Goal: Information Seeking & Learning: Find specific fact

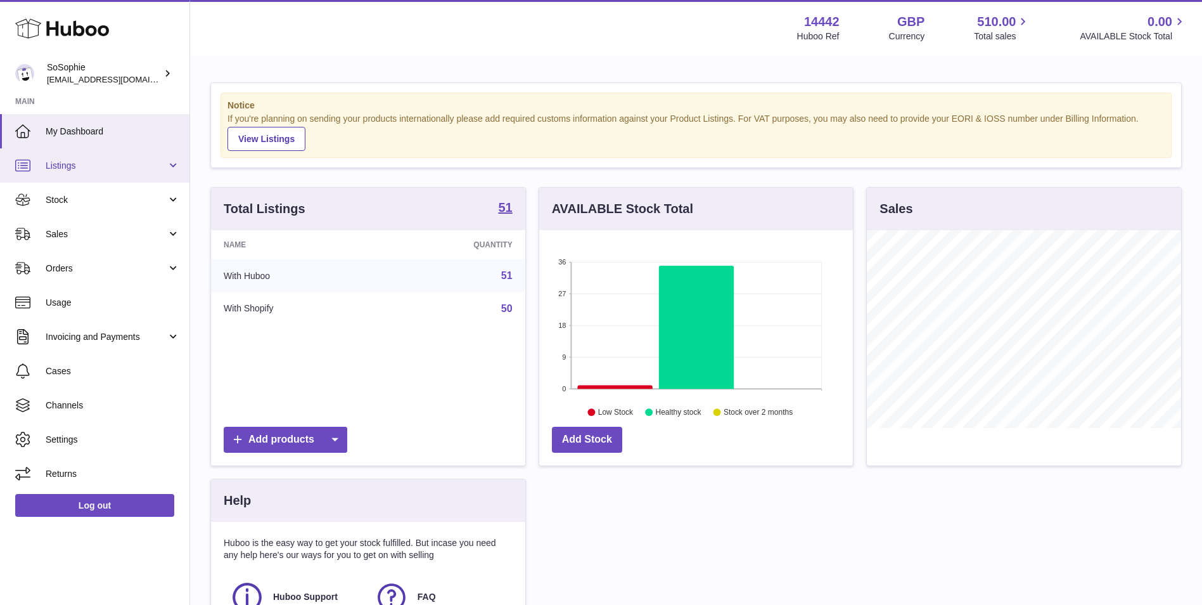
scroll to position [198, 314]
click at [142, 173] on link "Listings" at bounding box center [94, 165] width 189 height 34
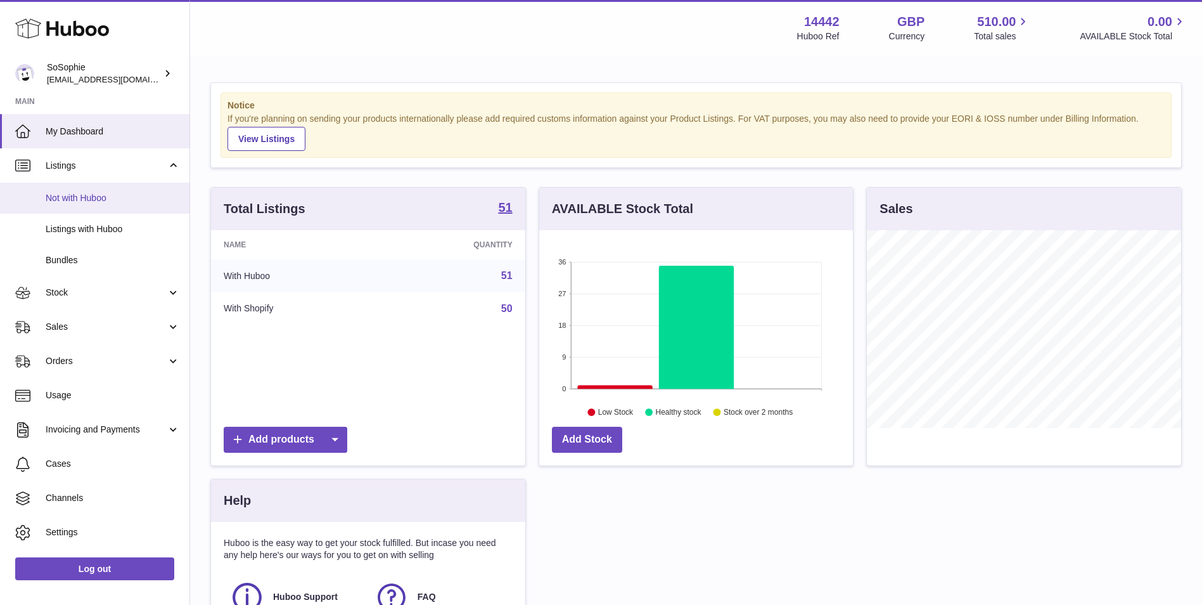
click at [128, 205] on link "Not with Huboo" at bounding box center [94, 197] width 189 height 31
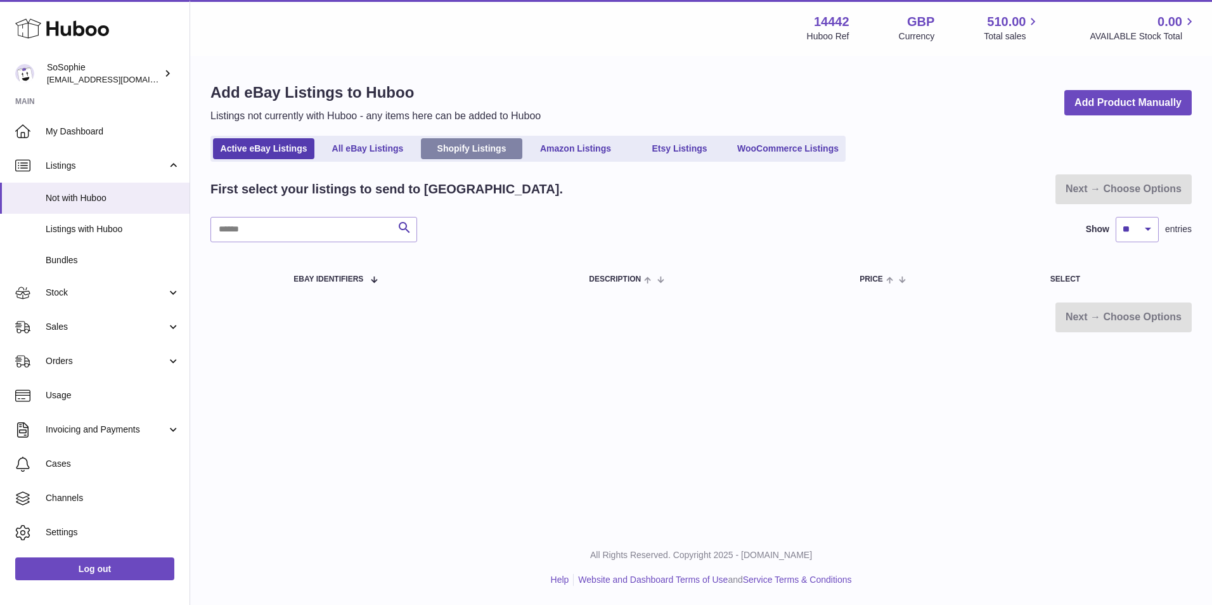
click at [477, 153] on link "Shopify Listings" at bounding box center [471, 148] width 101 height 21
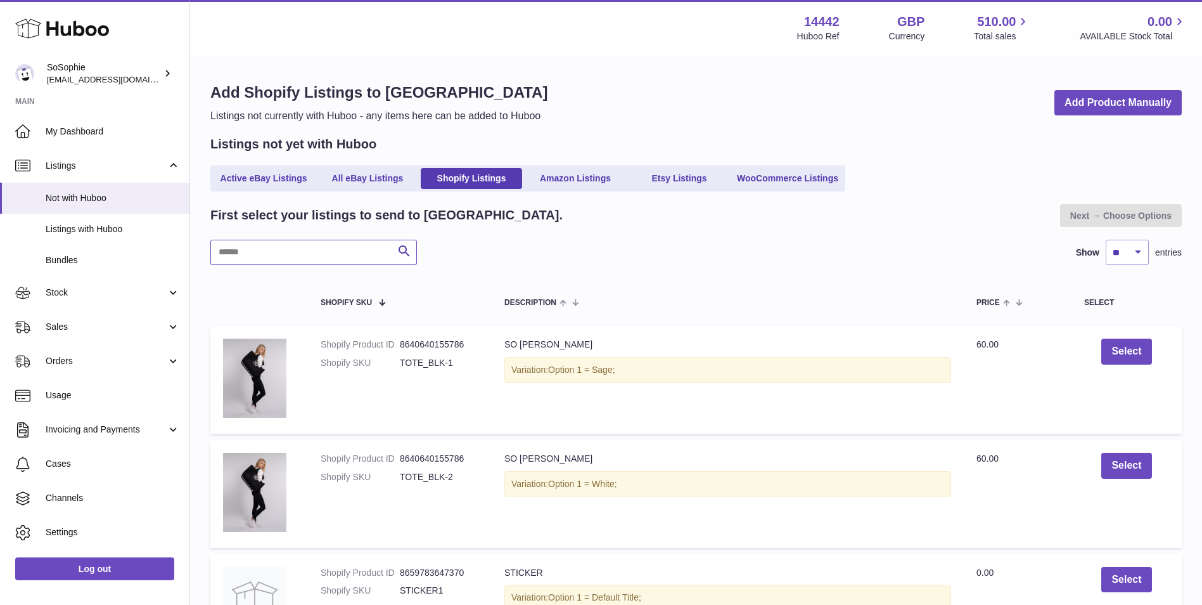
click at [388, 242] on input "text" at bounding box center [313, 252] width 207 height 25
paste input "**********"
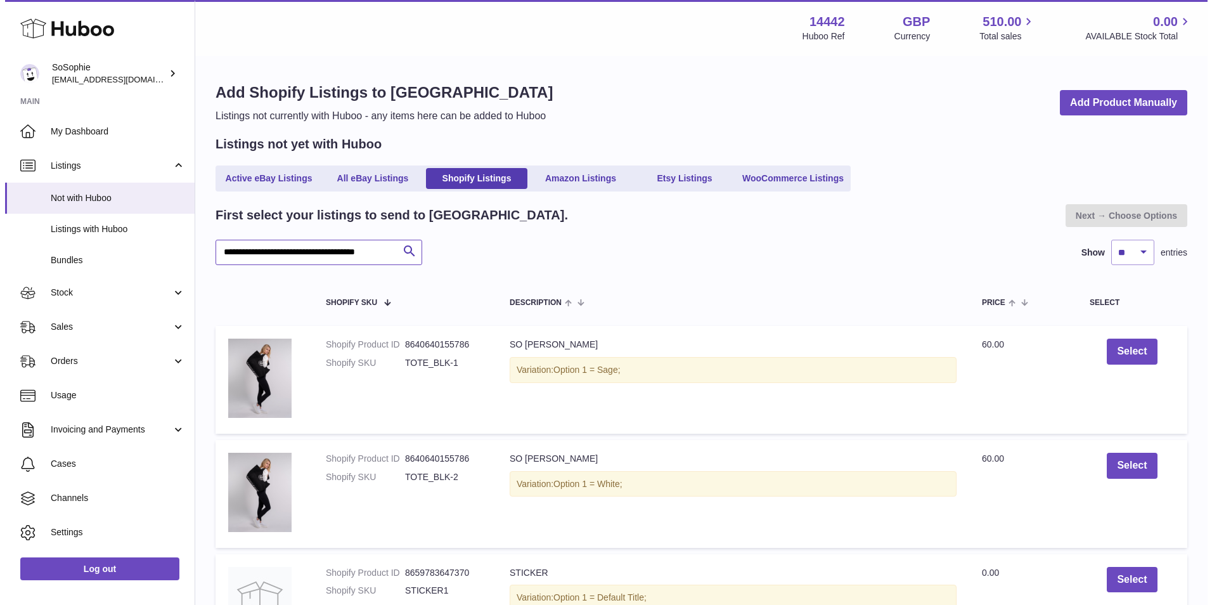
scroll to position [0, 58]
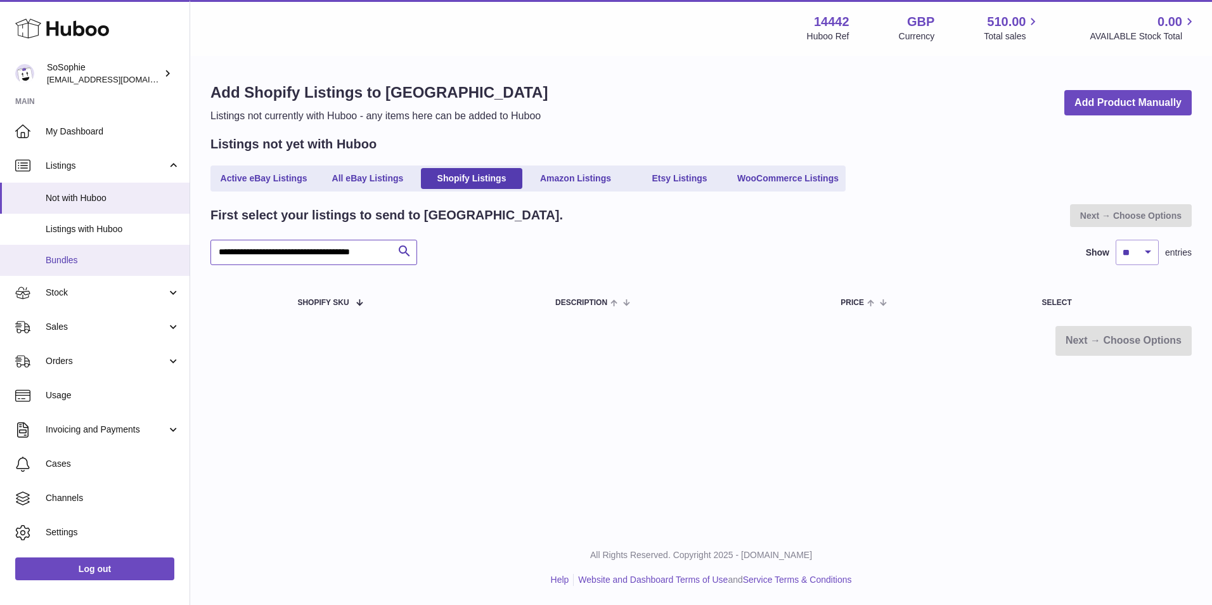
drag, startPoint x: 388, startPoint y: 251, endPoint x: 26, endPoint y: 258, distance: 362.5
click at [26, 258] on div "Huboo SoSophie internalAdmin-14442@internal.huboo.com Main My Dashboard Listing…" at bounding box center [606, 302] width 1212 height 605
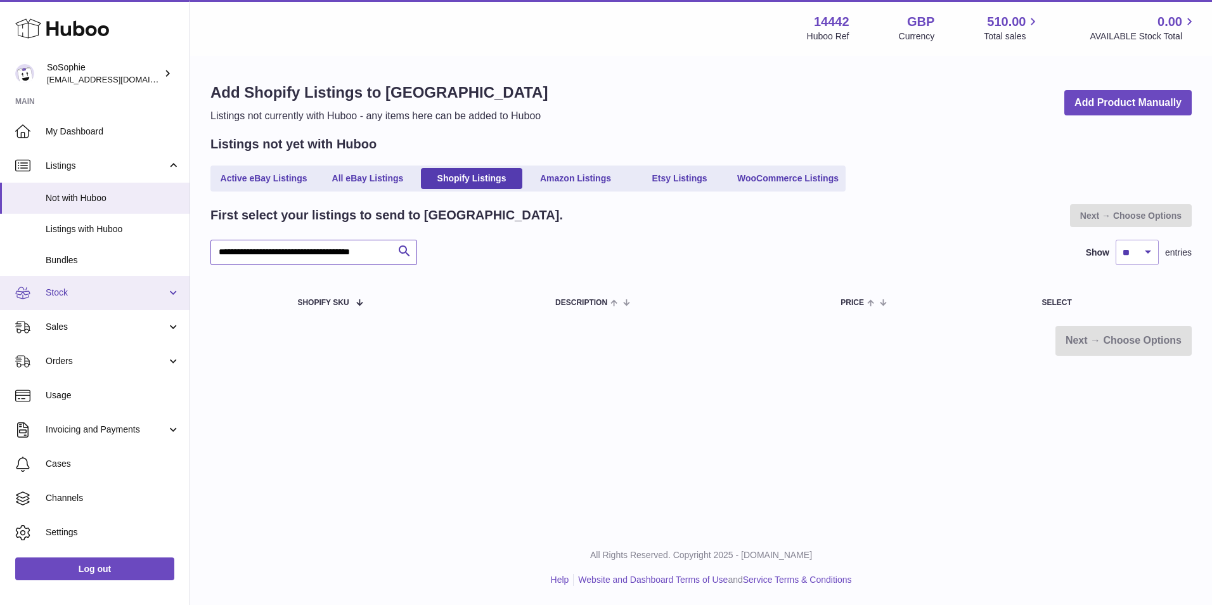
type input "**********"
click at [101, 293] on span "Stock" at bounding box center [106, 292] width 121 height 12
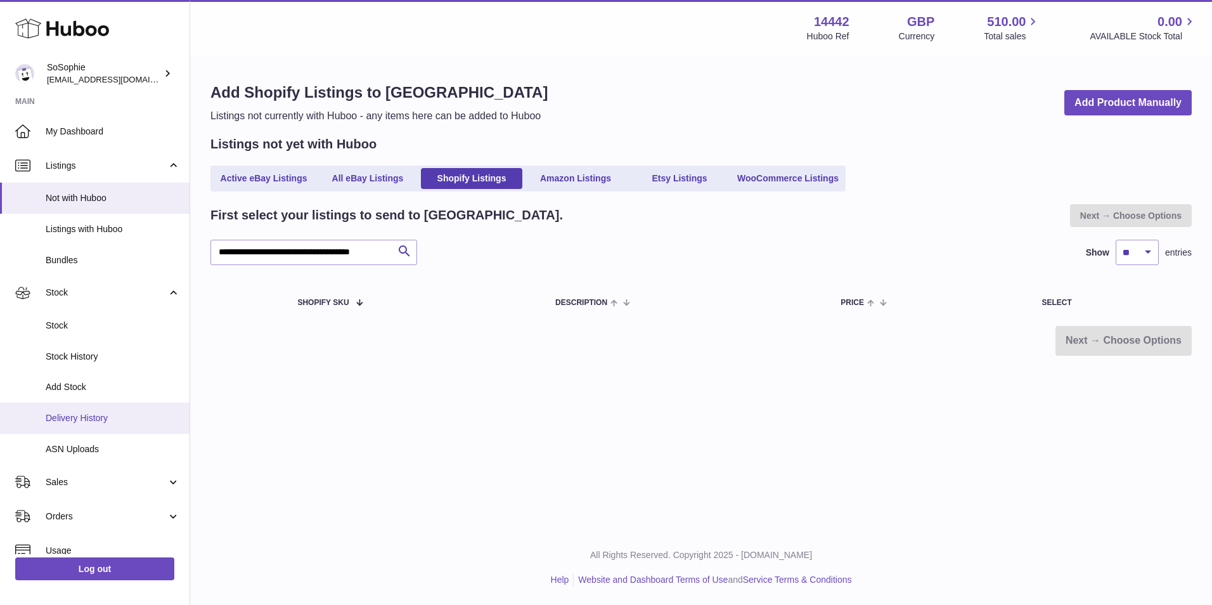
click at [112, 412] on span "Delivery History" at bounding box center [113, 418] width 134 height 12
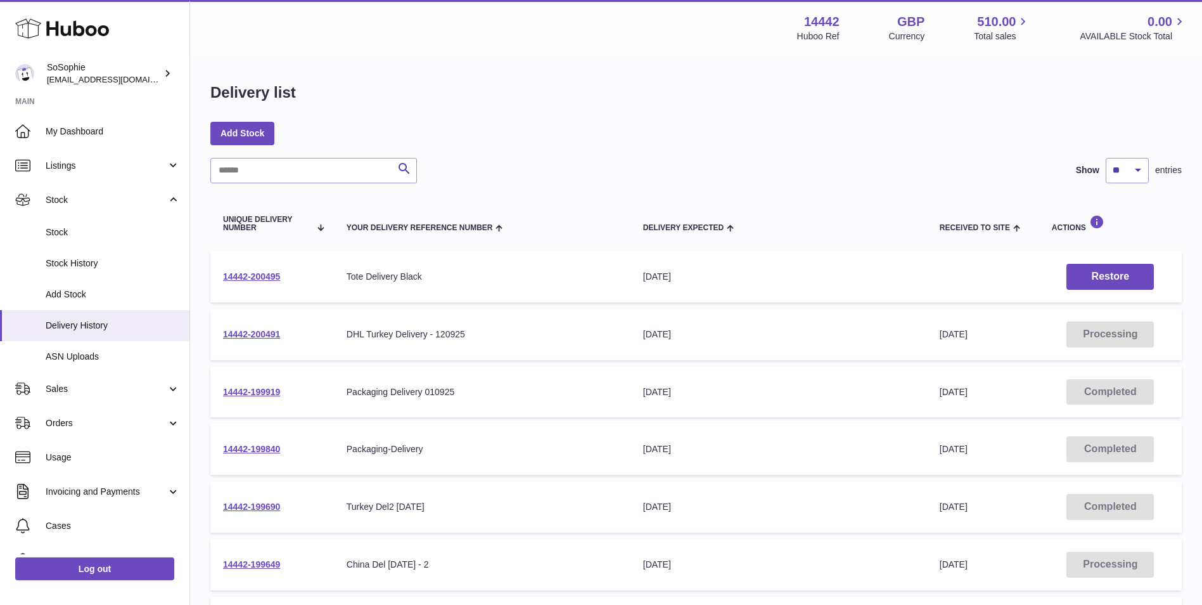
click at [255, 327] on td "14442-200491" at bounding box center [272, 334] width 124 height 51
click at [261, 333] on link "14442-200491" at bounding box center [251, 334] width 57 height 10
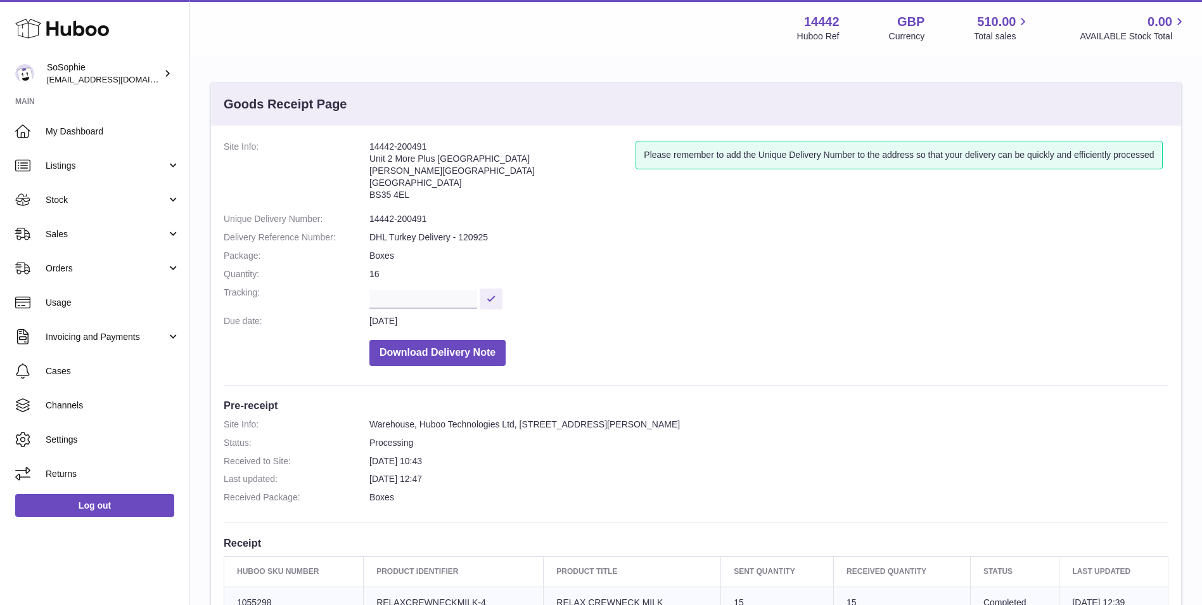
drag, startPoint x: 435, startPoint y: 146, endPoint x: 368, endPoint y: 150, distance: 67.3
click at [368, 150] on dl "Site Info: 14442-200491 Unit 2 More Plus [STREET_ADDRESS][PERSON_NAME] Please r…" at bounding box center [696, 256] width 945 height 231
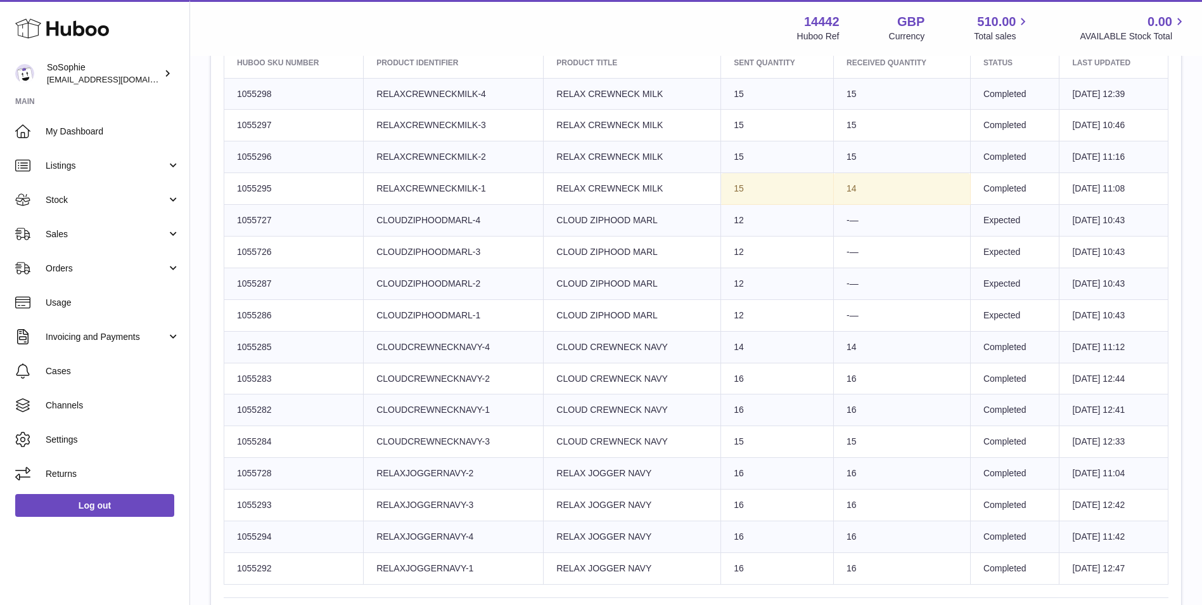
scroll to position [503, 0]
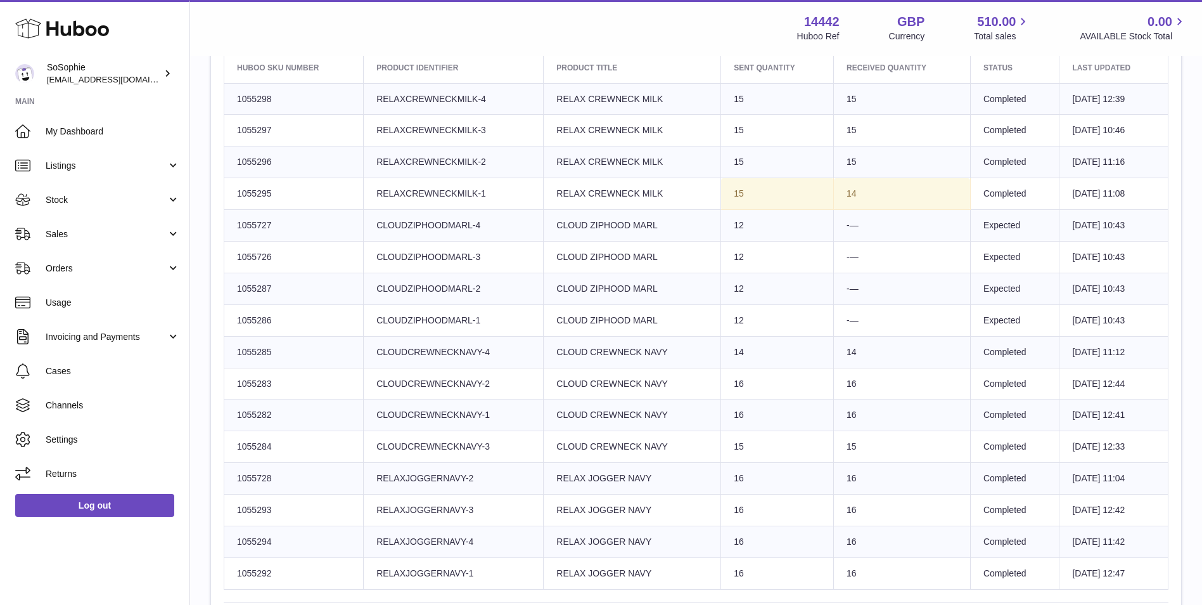
click at [920, 194] on td "14" at bounding box center [902, 194] width 137 height 32
drag, startPoint x: 548, startPoint y: 222, endPoint x: 660, endPoint y: 227, distance: 112.3
click at [660, 227] on td "Product title CLOUD ZIPHOOD MARL" at bounding box center [632, 226] width 177 height 32
copy td "CLOUD ZIPHOOD MARL"
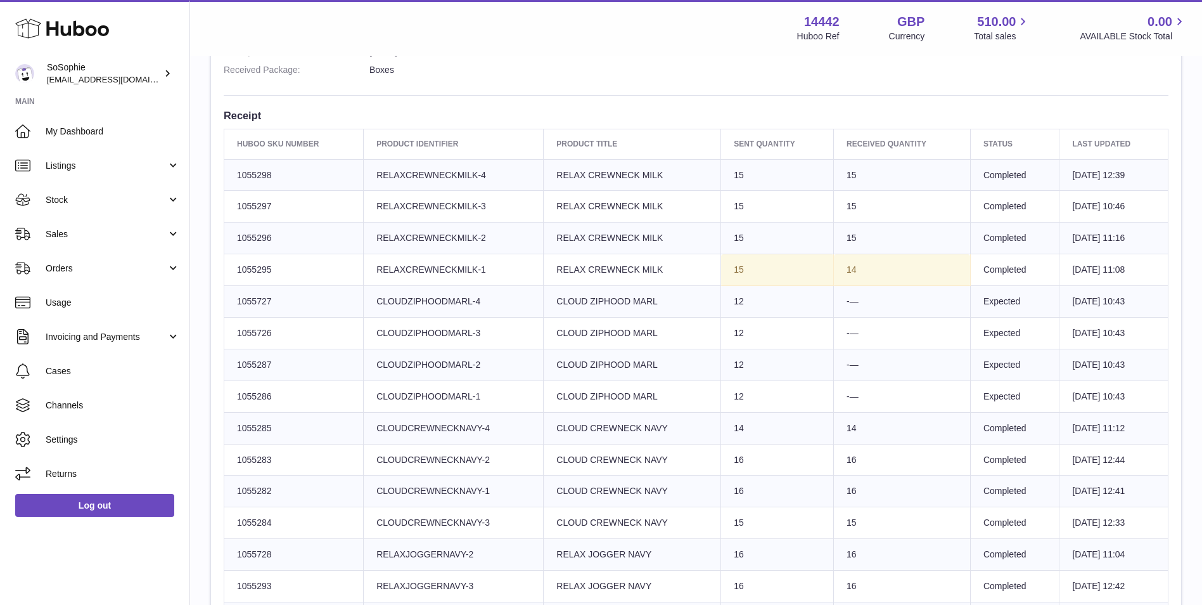
scroll to position [398, 0]
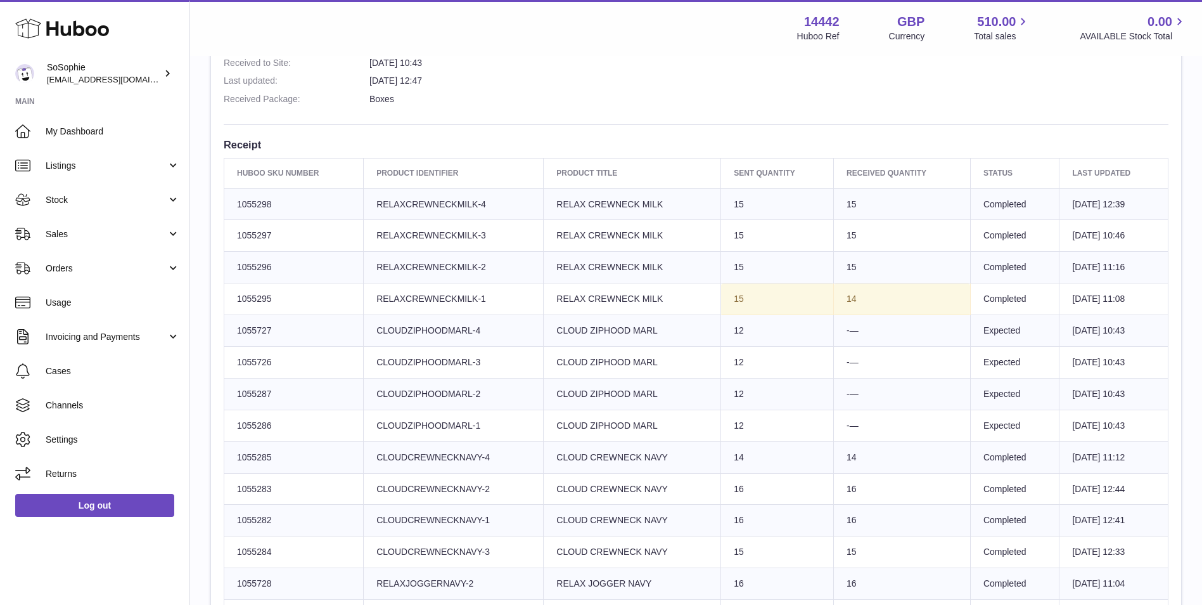
drag, startPoint x: 294, startPoint y: 204, endPoint x: 228, endPoint y: 205, distance: 65.9
click at [228, 205] on td "Huboo SKU Number 1055298" at bounding box center [293, 204] width 139 height 32
copy td "1055298"
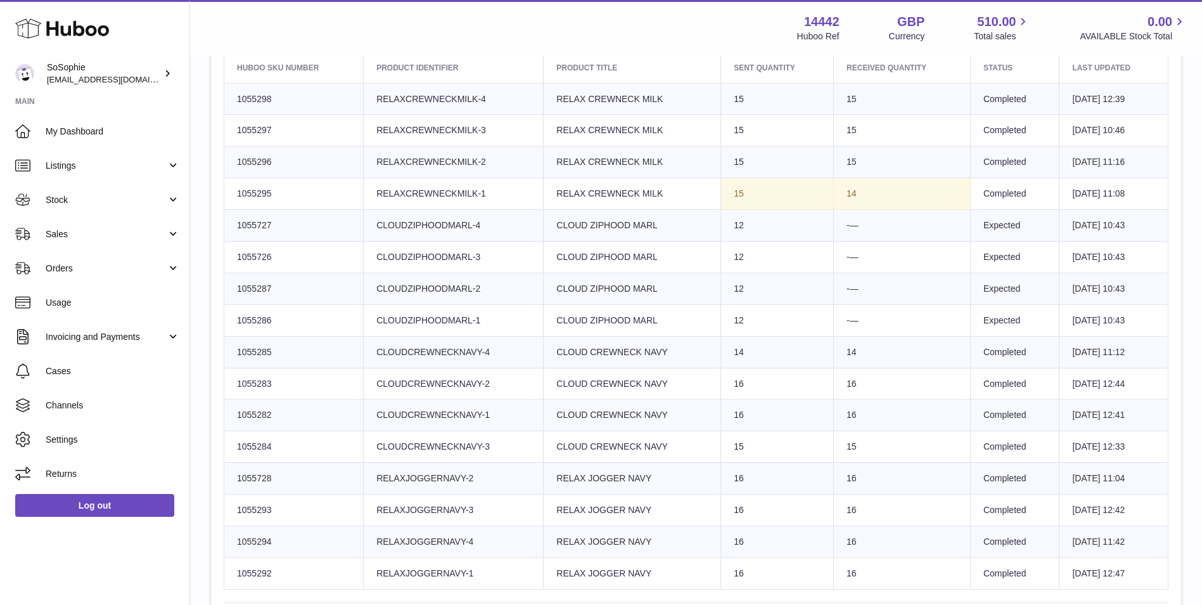
drag, startPoint x: 747, startPoint y: 98, endPoint x: 717, endPoint y: 101, distance: 30.7
click at [721, 101] on td "Sent Quantity 15" at bounding box center [777, 99] width 113 height 32
drag, startPoint x: 297, startPoint y: 134, endPoint x: 234, endPoint y: 138, distance: 62.3
click at [234, 138] on td "Huboo SKU Number 1055297" at bounding box center [293, 131] width 139 height 32
copy td "1055297"
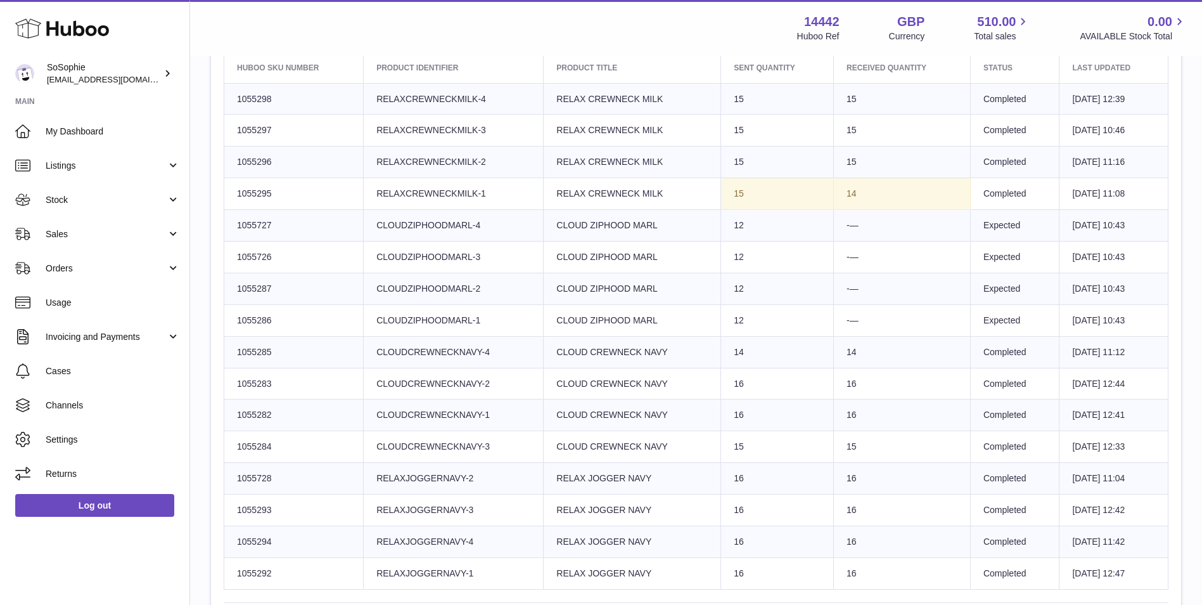
click at [305, 120] on td "Huboo SKU Number 1055297" at bounding box center [293, 131] width 139 height 32
drag, startPoint x: 295, startPoint y: 137, endPoint x: 236, endPoint y: 139, distance: 59.0
click at [236, 139] on td "Huboo SKU Number 1055297" at bounding box center [293, 131] width 139 height 32
copy td "1055297"
click at [278, 99] on td "Huboo SKU Number 1055298" at bounding box center [293, 99] width 139 height 32
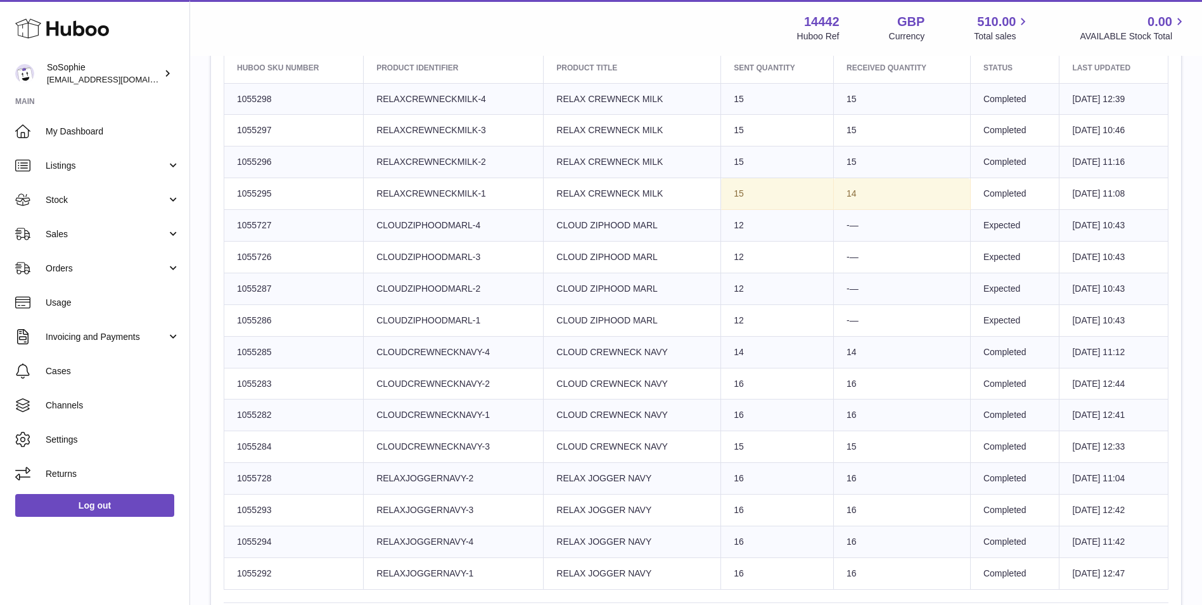
drag, startPoint x: 285, startPoint y: 93, endPoint x: 227, endPoint y: 103, distance: 58.5
click at [227, 103] on td "Huboo SKU Number 1055298" at bounding box center [293, 99] width 139 height 32
copy td "1055298"
click at [310, 128] on td "Huboo SKU Number 1055297" at bounding box center [293, 131] width 139 height 32
drag, startPoint x: 302, startPoint y: 165, endPoint x: 231, endPoint y: 169, distance: 71.1
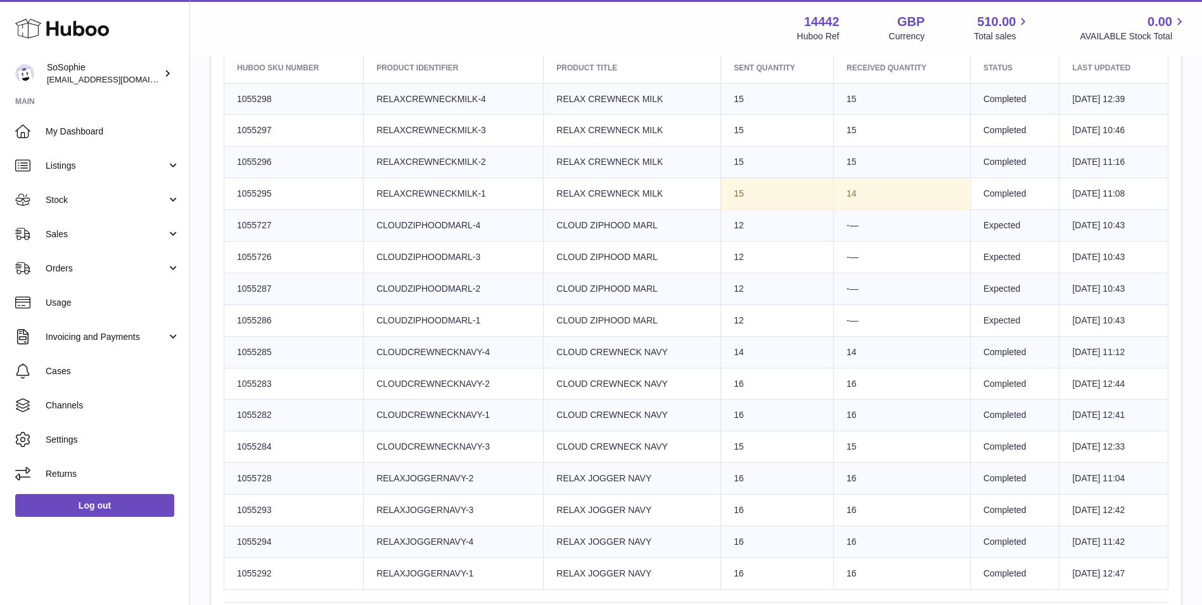
click at [231, 169] on td "Huboo SKU Number 1055296" at bounding box center [293, 162] width 139 height 32
copy td "1055296"
click at [340, 194] on td "Huboo SKU Number 1055295" at bounding box center [293, 194] width 139 height 32
drag, startPoint x: 323, startPoint y: 195, endPoint x: 229, endPoint y: 191, distance: 93.2
click at [229, 191] on td "Huboo SKU Number 1055295" at bounding box center [293, 194] width 139 height 32
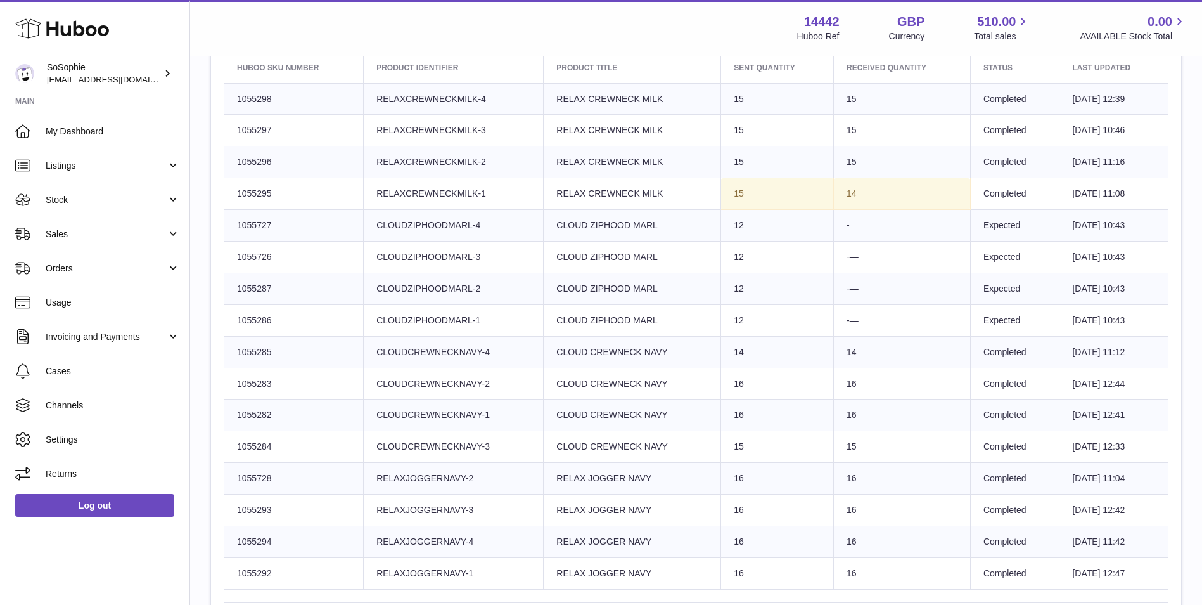
copy td "1055295"
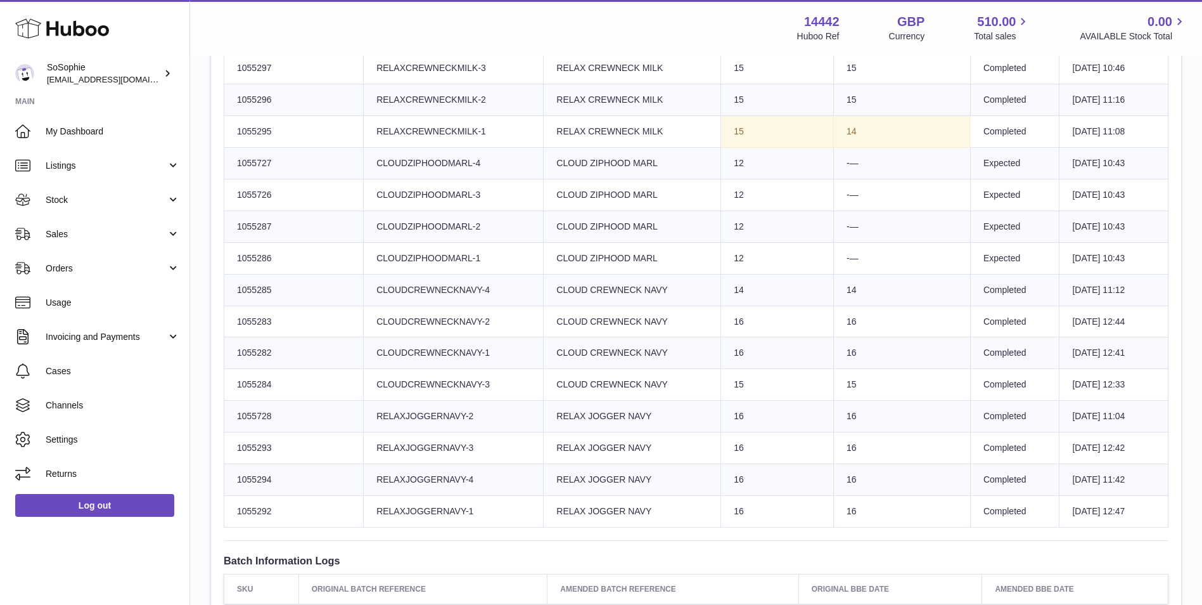
scroll to position [609, 0]
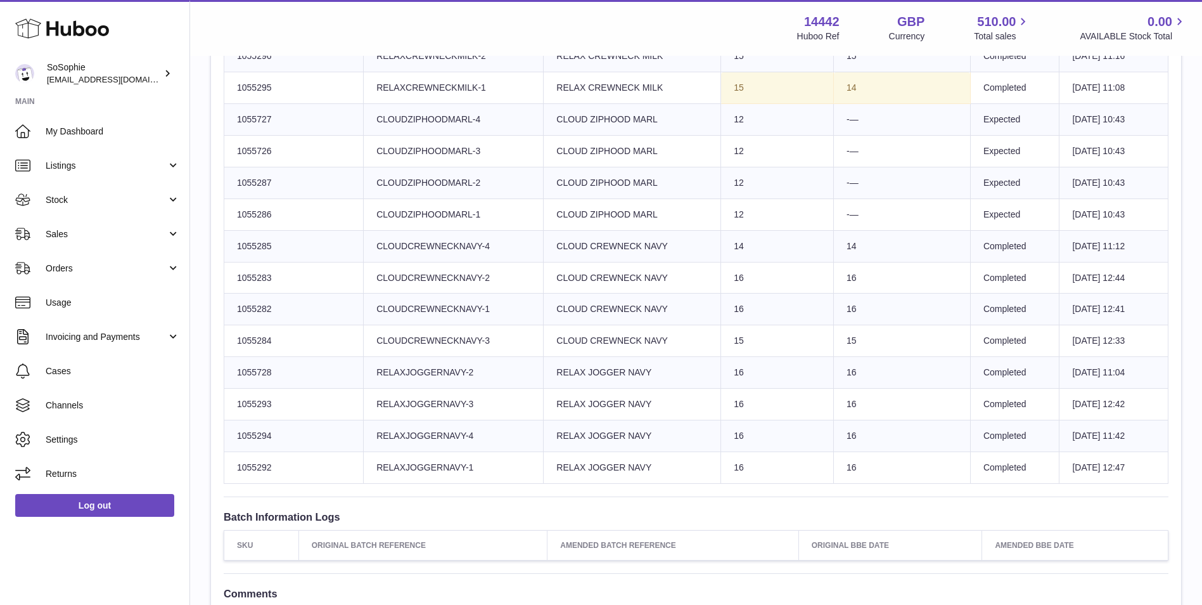
click at [501, 353] on td "Client Identifier CLOUDCREWNECKNAVY-3" at bounding box center [454, 341] width 180 height 32
drag, startPoint x: 288, startPoint y: 279, endPoint x: 224, endPoint y: 281, distance: 63.4
click at [224, 281] on td "Huboo SKU Number 1055283" at bounding box center [293, 278] width 139 height 32
copy td "1055283"
